Goal: Complete application form: Complete application form

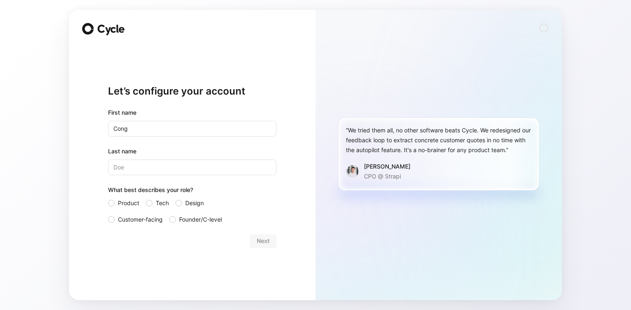
type input "Cong"
type input "Trinh"
click at [156, 203] on span "Tech" at bounding box center [162, 203] width 13 height 10
click at [146, 198] on input "Tech" at bounding box center [146, 198] width 0 height 0
click at [192, 202] on span "Design" at bounding box center [194, 203] width 18 height 10
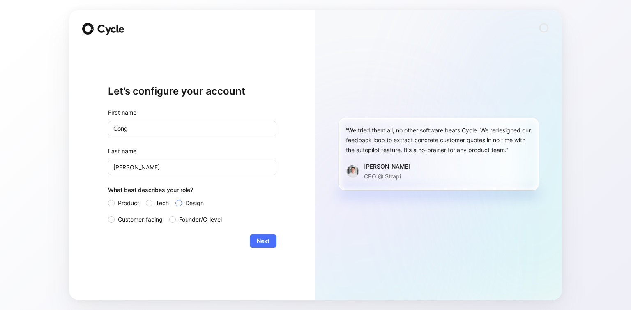
click at [175, 198] on input "Design" at bounding box center [175, 198] width 0 height 0
click at [269, 243] on span "Next" at bounding box center [263, 241] width 13 height 10
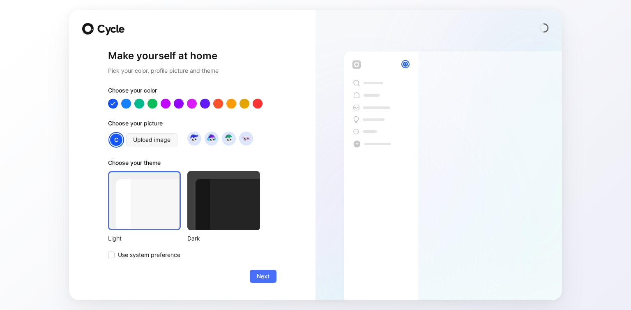
click at [210, 218] on div at bounding box center [223, 200] width 73 height 59
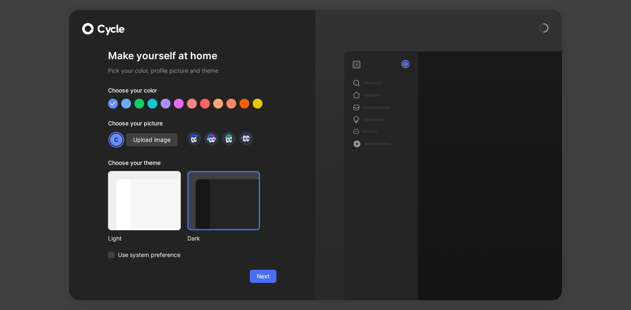
click at [165, 212] on div at bounding box center [144, 200] width 73 height 59
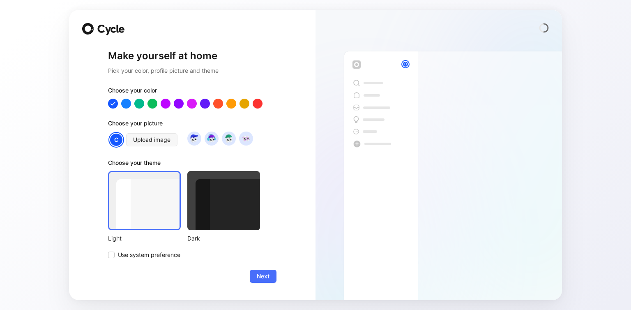
click at [241, 224] on div at bounding box center [223, 200] width 73 height 59
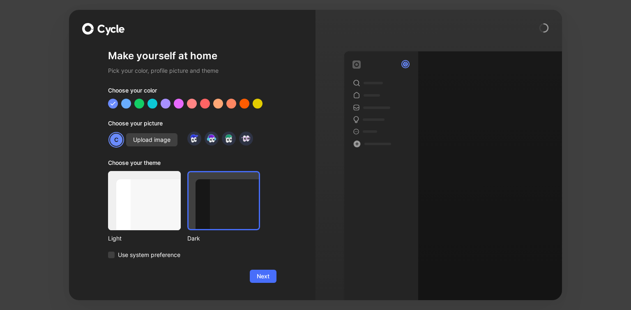
click at [151, 216] on div at bounding box center [144, 200] width 73 height 59
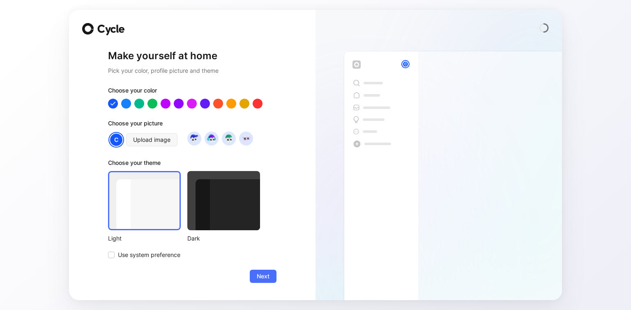
click at [219, 216] on div at bounding box center [223, 200] width 73 height 59
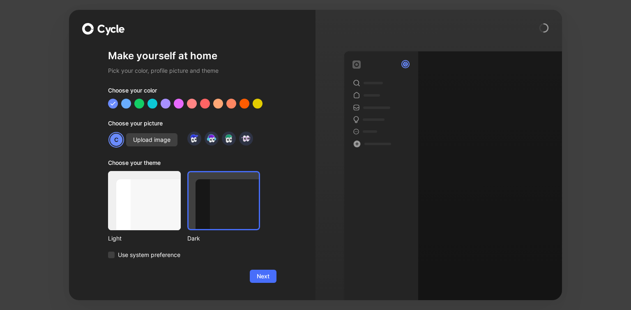
drag, startPoint x: 148, startPoint y: 204, endPoint x: 148, endPoint y: 181, distance: 22.6
click at [148, 200] on div at bounding box center [144, 200] width 73 height 59
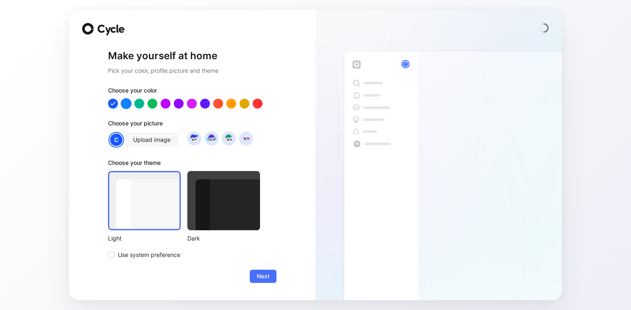
click at [129, 104] on div at bounding box center [126, 103] width 11 height 11
click at [142, 104] on div at bounding box center [139, 103] width 11 height 11
click at [172, 104] on div at bounding box center [192, 104] width 168 height 10
click at [199, 107] on div at bounding box center [192, 104] width 168 height 10
click at [242, 106] on div at bounding box center [244, 103] width 11 height 11
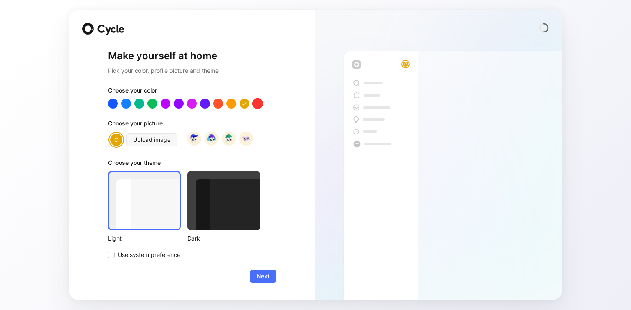
click at [259, 104] on div at bounding box center [257, 103] width 11 height 11
click at [181, 104] on div at bounding box center [178, 103] width 11 height 11
click at [195, 142] on img at bounding box center [193, 138] width 11 height 11
click at [216, 140] on img at bounding box center [211, 138] width 11 height 11
click at [163, 258] on span "Use system preference" at bounding box center [149, 255] width 62 height 10
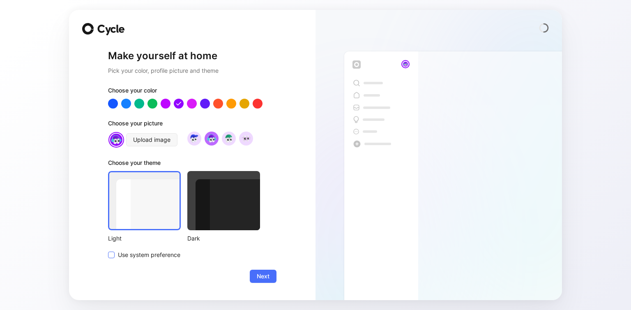
click at [108, 250] on input "Use system preference" at bounding box center [108, 250] width 0 height 0
click at [268, 269] on button "Next" at bounding box center [263, 275] width 27 height 13
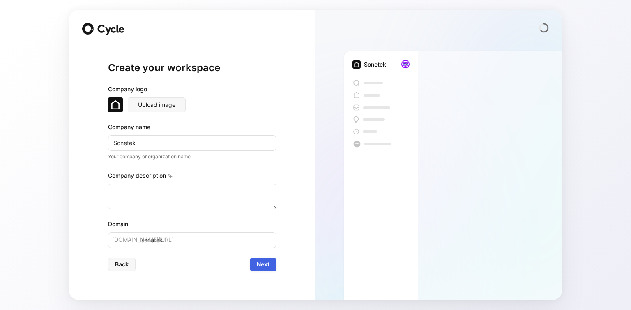
click at [265, 262] on span "Next" at bounding box center [263, 264] width 13 height 10
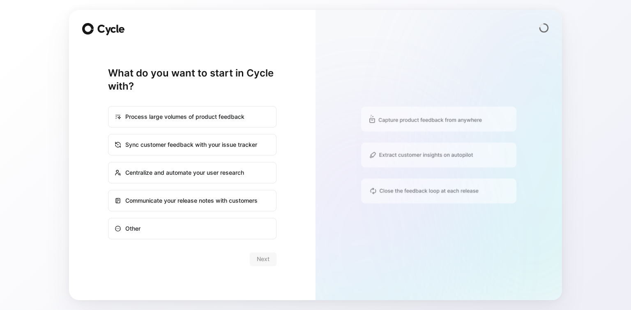
click at [243, 120] on div "Process large volumes of product feedback" at bounding box center [192, 117] width 167 height 20
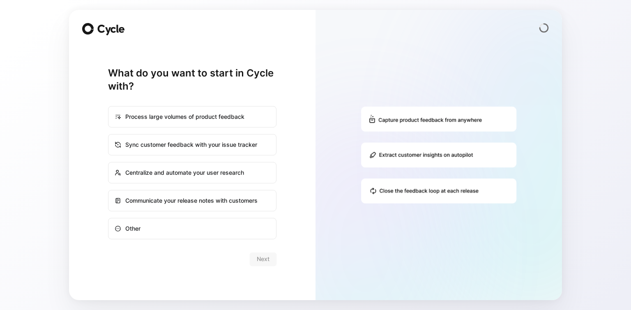
click at [109, 107] on input "Process large volumes of product feedback" at bounding box center [108, 106] width 0 height 0
radio input "true"
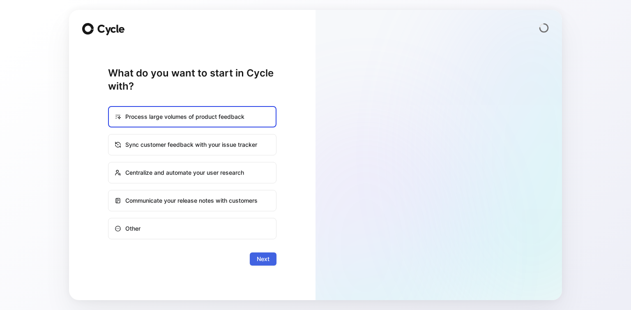
click at [267, 258] on span "Next" at bounding box center [263, 259] width 13 height 10
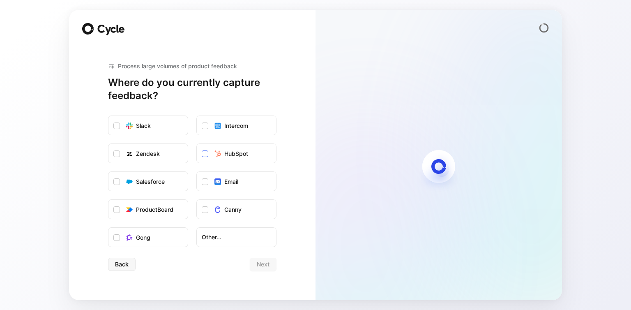
click at [235, 153] on div "HubSpot" at bounding box center [236, 154] width 24 height 10
click at [197, 144] on input "HubSpot" at bounding box center [197, 144] width 0 height 0
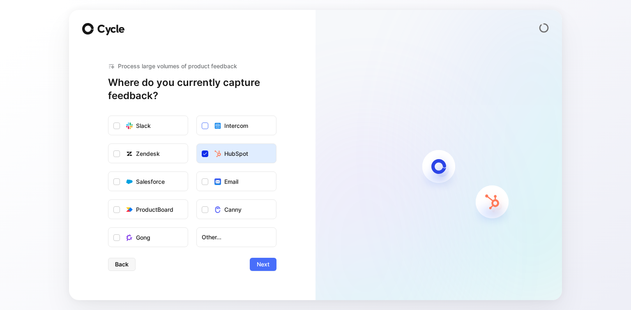
click at [244, 129] on div "Intercom" at bounding box center [236, 126] width 24 height 10
click at [197, 116] on input "Intercom" at bounding box center [197, 116] width 0 height 0
click at [174, 127] on label "Slack" at bounding box center [147, 126] width 79 height 20
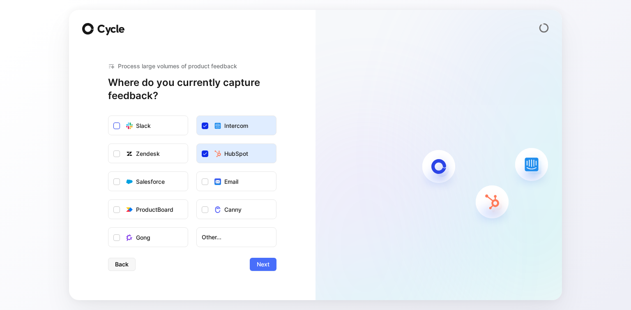
click at [108, 116] on input "Slack" at bounding box center [108, 116] width 0 height 0
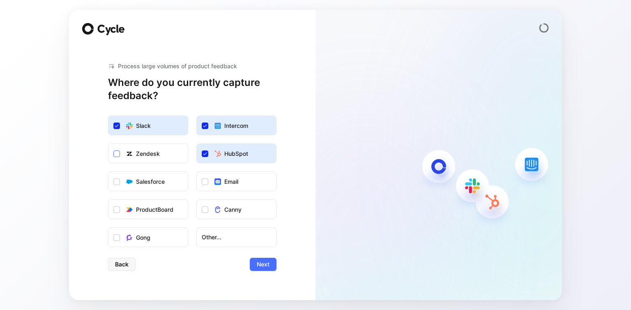
click at [160, 155] on label "Zendesk" at bounding box center [147, 154] width 79 height 20
click at [108, 144] on input "Zendesk" at bounding box center [108, 144] width 0 height 0
drag, startPoint x: 163, startPoint y: 188, endPoint x: 181, endPoint y: 191, distance: 17.4
click at [163, 189] on label "Salesforce" at bounding box center [147, 182] width 79 height 20
click at [108, 172] on input "Salesforce" at bounding box center [108, 172] width 0 height 0
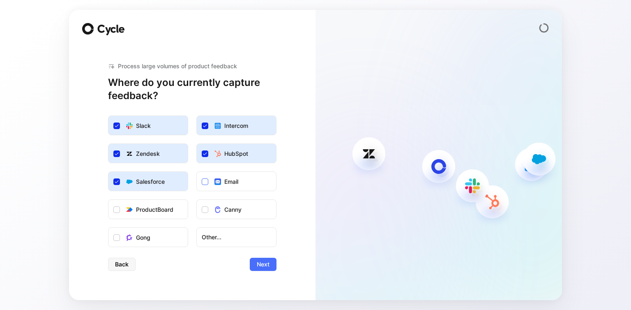
click at [225, 181] on div "Email" at bounding box center [231, 182] width 14 height 10
click at [197, 172] on input "Email" at bounding box center [197, 172] width 0 height 0
click at [265, 271] on div "Process large volumes of product feedback Where do you currently capture feedba…" at bounding box center [192, 165] width 168 height 241
click at [267, 265] on span "Next" at bounding box center [263, 264] width 13 height 10
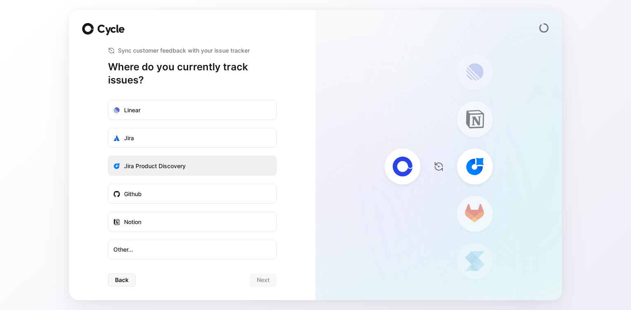
click at [206, 160] on label "Jira Product Discovery" at bounding box center [192, 166] width 168 height 20
click at [108, 156] on input "Jira Product Discovery" at bounding box center [108, 156] width 0 height 0
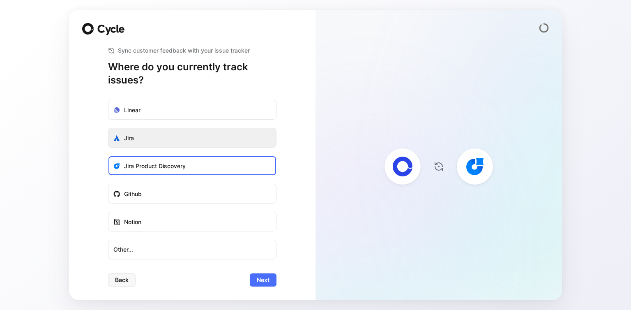
click at [232, 142] on label "Jira" at bounding box center [192, 138] width 168 height 20
click at [108, 128] on input "Jira" at bounding box center [108, 128] width 0 height 0
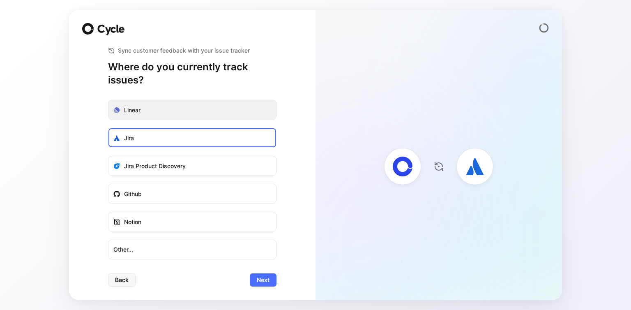
click at [220, 110] on label "Linear" at bounding box center [192, 110] width 168 height 20
click at [108, 100] on input "Linear" at bounding box center [108, 100] width 0 height 0
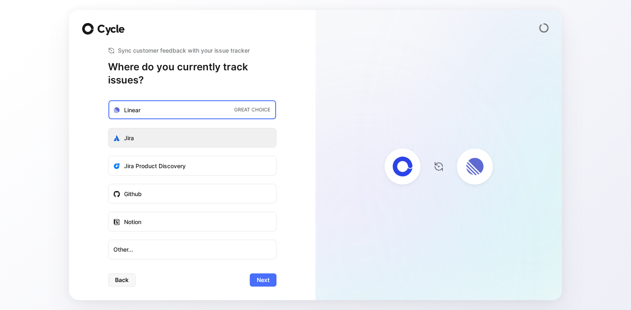
click at [216, 139] on label "Jira" at bounding box center [192, 138] width 168 height 20
click at [108, 128] on input "Jira" at bounding box center [108, 128] width 0 height 0
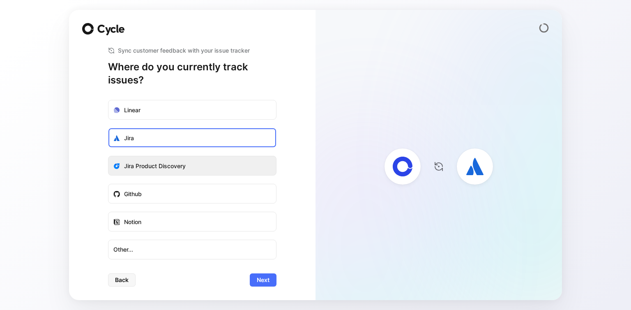
click at [227, 167] on label "Jira Product Discovery" at bounding box center [192, 166] width 168 height 20
click at [108, 156] on input "Jira Product Discovery" at bounding box center [108, 156] width 0 height 0
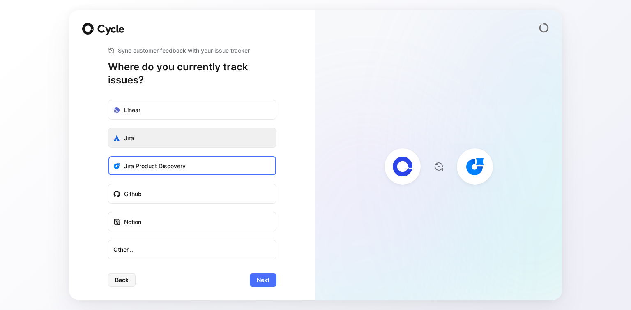
click at [227, 140] on label "Jira" at bounding box center [192, 138] width 168 height 20
click at [108, 128] on input "Jira" at bounding box center [108, 128] width 0 height 0
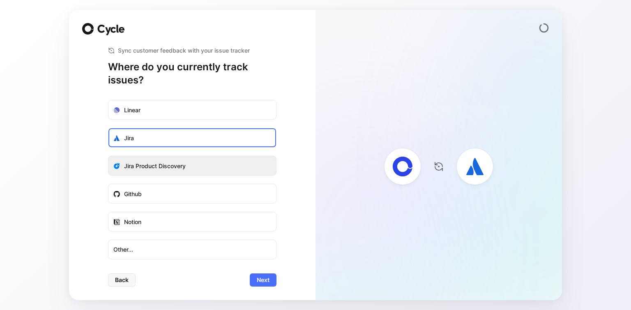
click at [232, 175] on label "Jira Product Discovery" at bounding box center [192, 166] width 168 height 20
click at [108, 156] on input "Jira Product Discovery" at bounding box center [108, 156] width 0 height 0
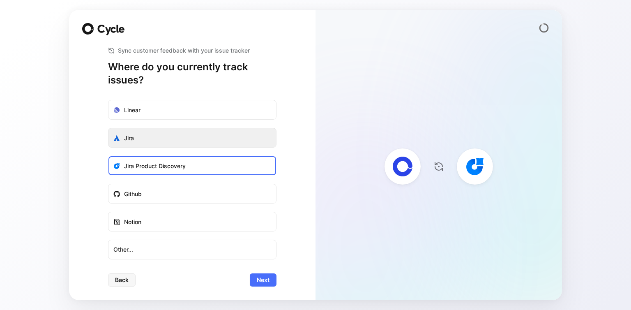
click at [224, 136] on label "Jira" at bounding box center [192, 138] width 168 height 20
click at [108, 128] on input "Jira" at bounding box center [108, 128] width 0 height 0
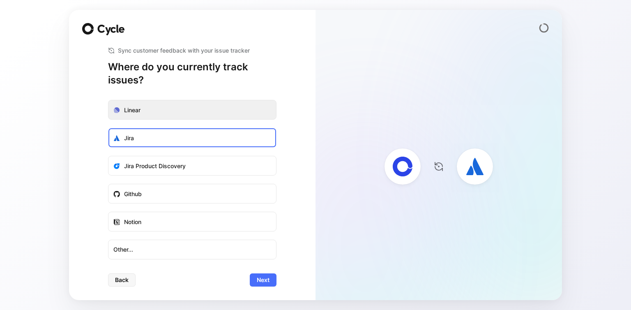
click at [230, 116] on label "Linear" at bounding box center [192, 110] width 168 height 20
click at [108, 100] on input "Linear" at bounding box center [108, 100] width 0 height 0
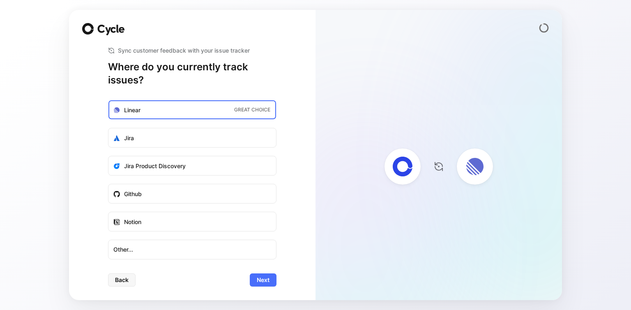
click at [234, 155] on ul "Linear GREAT CHOICE Jira Jira Product Discovery Github Notion Other..." at bounding box center [192, 179] width 168 height 159
click at [233, 183] on ul "Linear GREAT CHOICE Jira Jira Product Discovery Github Notion Other..." at bounding box center [192, 179] width 168 height 159
click at [233, 140] on label "Jira" at bounding box center [192, 138] width 168 height 20
click at [108, 128] on input "Jira" at bounding box center [108, 128] width 0 height 0
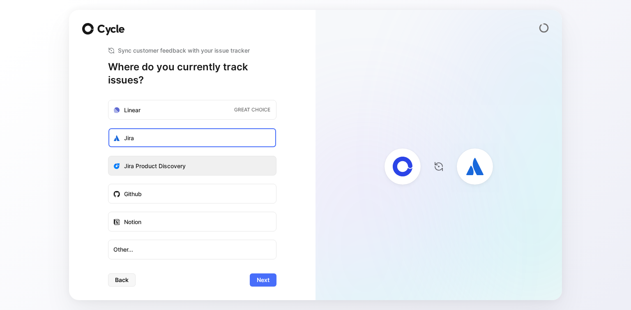
click at [229, 165] on label "Jira Product Discovery" at bounding box center [192, 166] width 168 height 20
click at [108, 156] on input "Jira Product Discovery" at bounding box center [108, 156] width 0 height 0
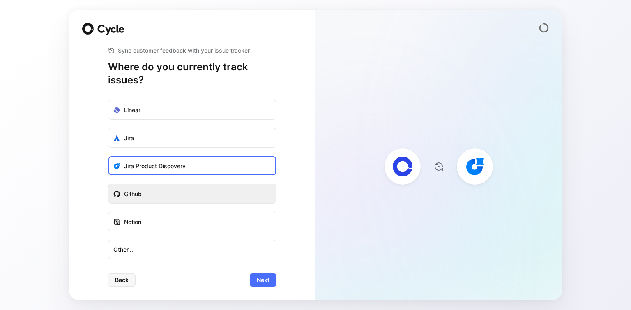
click at [233, 189] on label "Github" at bounding box center [192, 194] width 168 height 20
click at [108, 184] on input "Github" at bounding box center [108, 184] width 0 height 0
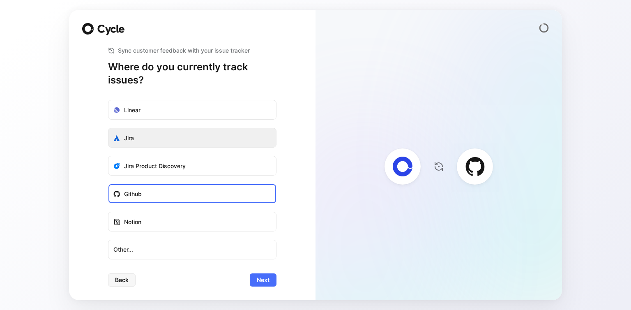
click at [235, 145] on label "Jira" at bounding box center [192, 138] width 168 height 20
click at [108, 128] on input "Jira" at bounding box center [108, 128] width 0 height 0
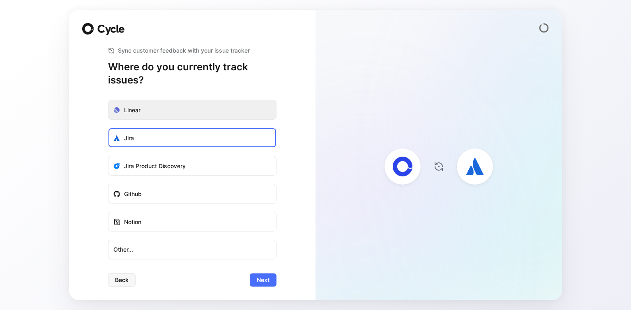
click at [236, 114] on label "Linear" at bounding box center [192, 110] width 168 height 20
click at [108, 100] on input "Linear" at bounding box center [108, 100] width 0 height 0
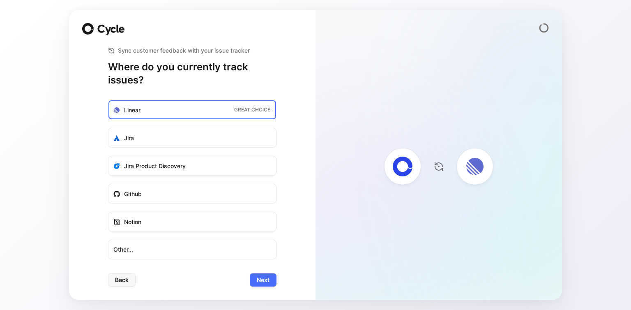
click at [225, 148] on ul "Linear GREAT CHOICE Jira Jira Product Discovery Github Notion Other..." at bounding box center [192, 179] width 168 height 159
click at [225, 140] on label "Jira" at bounding box center [192, 138] width 168 height 20
click at [108, 128] on input "Jira" at bounding box center [108, 128] width 0 height 0
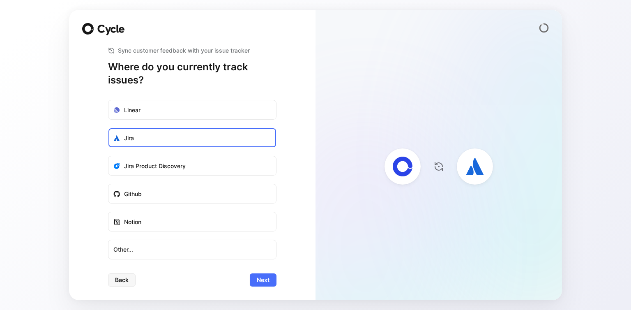
click at [440, 162] on icon at bounding box center [439, 166] width 10 height 10
click at [441, 165] on icon at bounding box center [439, 166] width 10 height 10
click at [439, 168] on icon at bounding box center [439, 166] width 10 height 10
click at [465, 168] on icon at bounding box center [475, 166] width 20 height 20
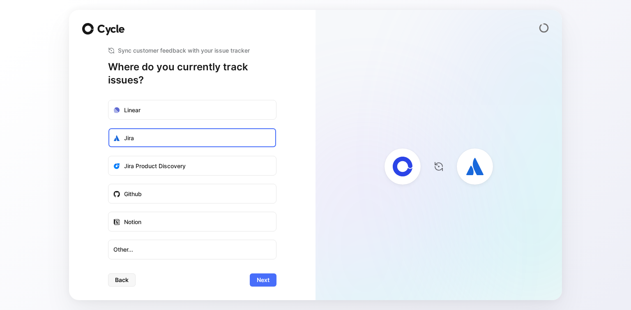
drag, startPoint x: 476, startPoint y: 161, endPoint x: 480, endPoint y: 245, distance: 83.9
click at [480, 263] on ul at bounding box center [475, 260] width 36 height 319
drag, startPoint x: 480, startPoint y: 185, endPoint x: 472, endPoint y: 97, distance: 88.3
click at [468, 111] on ul at bounding box center [475, 260] width 36 height 319
click at [548, 25] on icon at bounding box center [544, 28] width 10 height 10
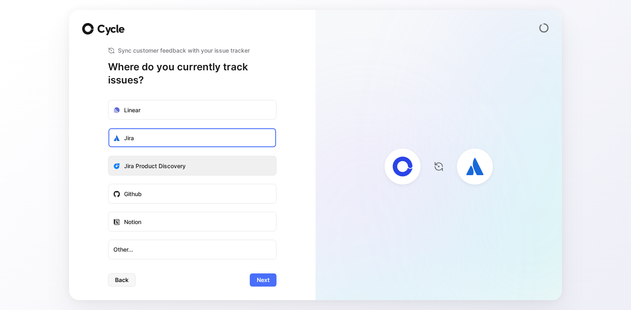
click at [225, 172] on label "Jira Product Discovery" at bounding box center [192, 166] width 168 height 20
click at [108, 156] on input "Jira Product Discovery" at bounding box center [108, 156] width 0 height 0
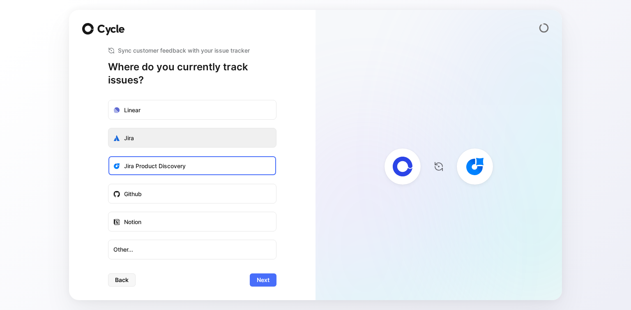
click at [229, 144] on label "Jira" at bounding box center [192, 138] width 168 height 20
click at [108, 128] on input "Jira" at bounding box center [108, 128] width 0 height 0
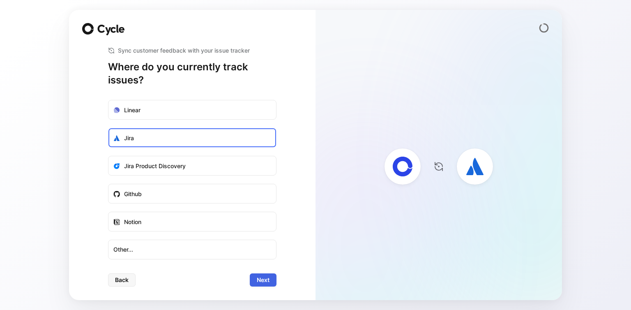
click at [261, 280] on span "Next" at bounding box center [263, 280] width 13 height 10
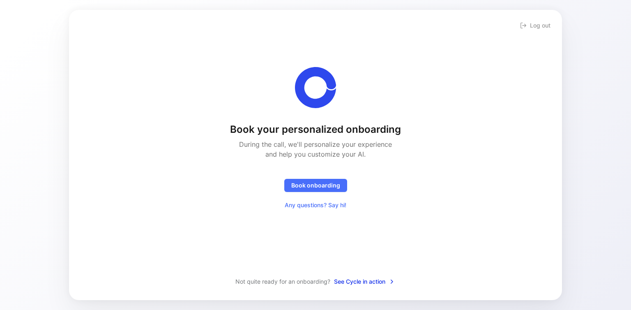
click at [347, 280] on span "See Cycle in action" at bounding box center [364, 281] width 61 height 10
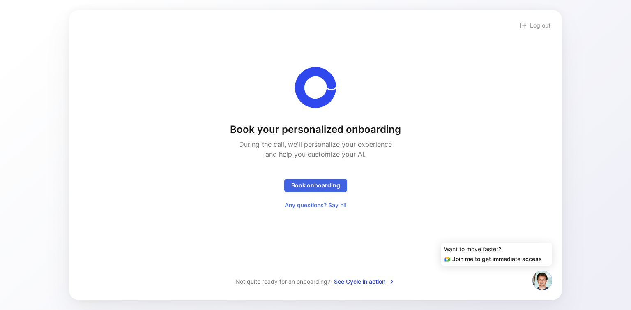
click at [330, 186] on span "Book onboarding" at bounding box center [315, 185] width 49 height 10
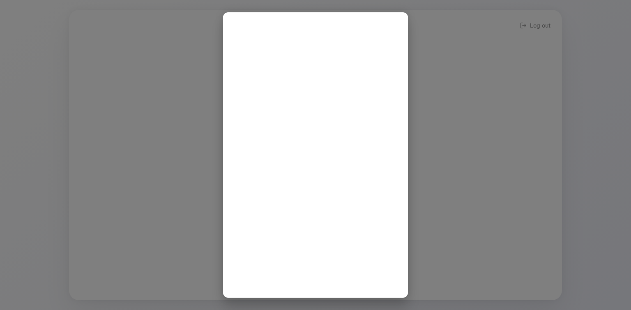
click at [491, 112] on div at bounding box center [315, 155] width 631 height 310
